Goal: Transaction & Acquisition: Purchase product/service

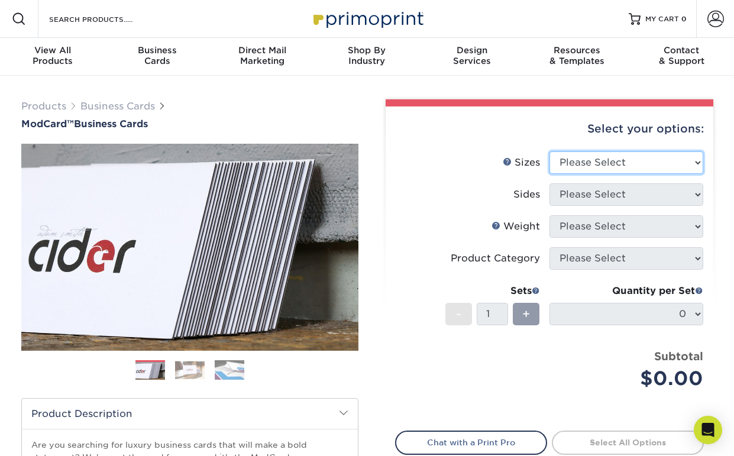
select select "1.50x3.50"
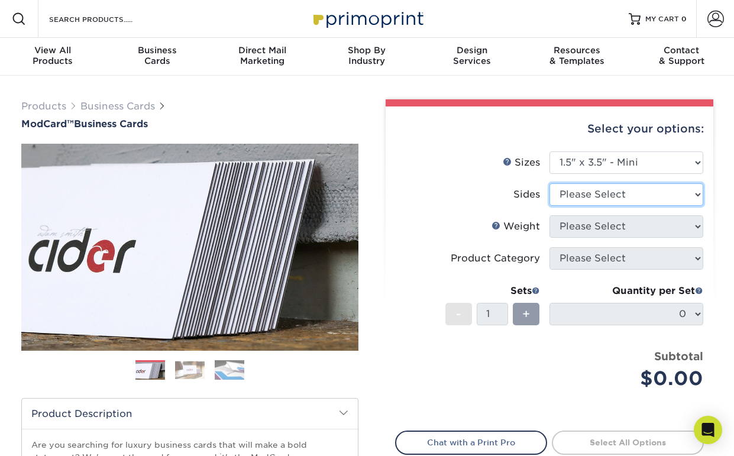
select select "13abbda7-1d64-4f25-8bb2-c179b224825d"
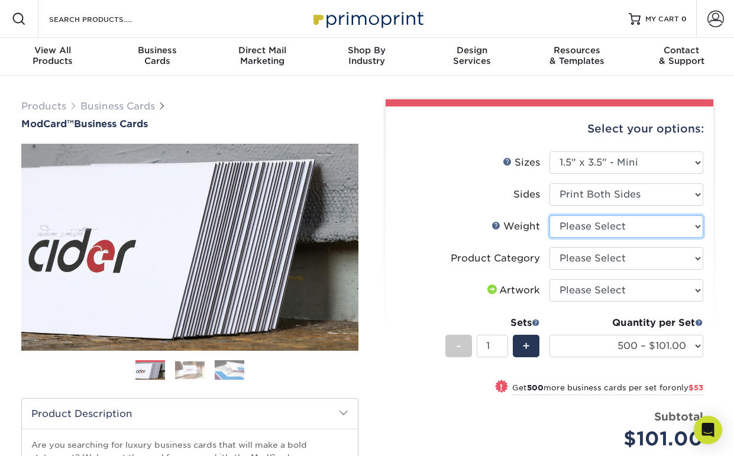
select select "32PTUCBLK"
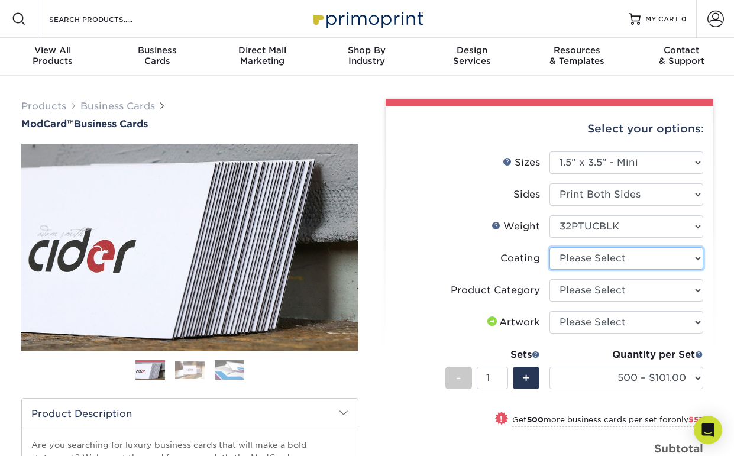
select select "3e7618de-abca-4bda-9f97-8b9129e913d8"
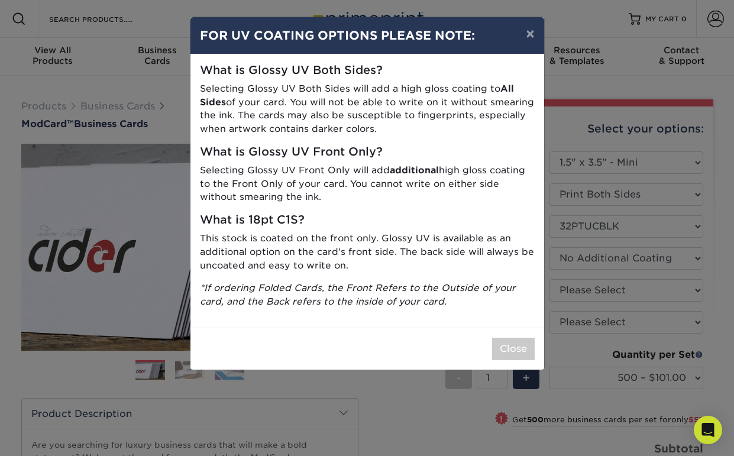
click at [512, 344] on button "Close" at bounding box center [513, 349] width 43 height 22
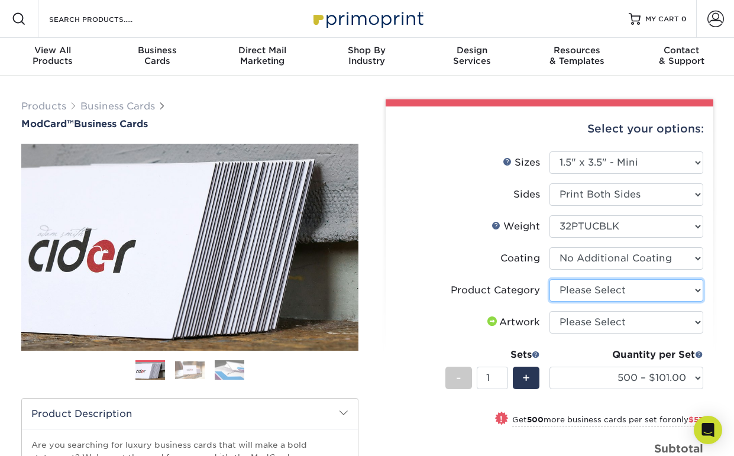
select select "3b5148f1-0588-4f88-a218-97bcfdce65c1"
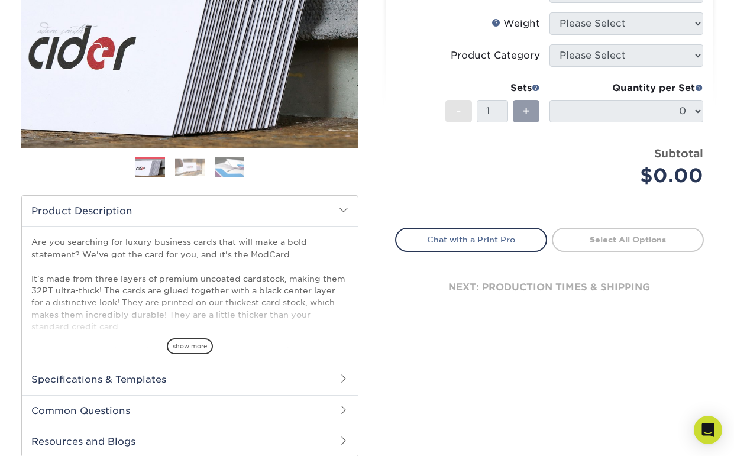
scroll to position [62, 0]
